Goal: Task Accomplishment & Management: Use online tool/utility

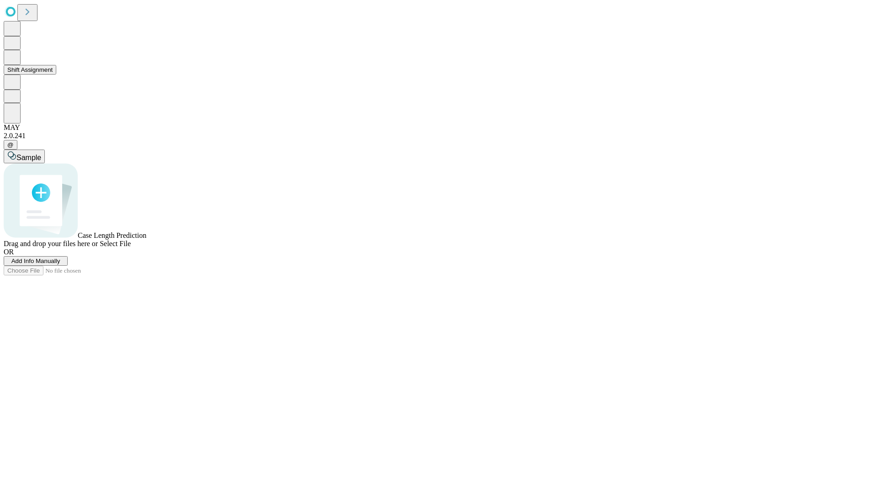
click at [56, 75] on button "Shift Assignment" at bounding box center [30, 70] width 53 height 10
